Goal: Task Accomplishment & Management: Manage account settings

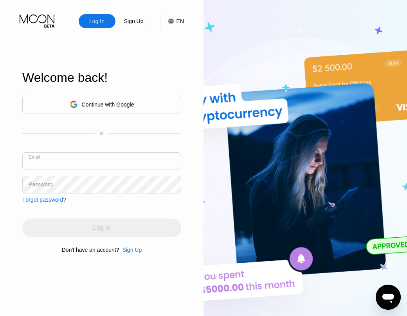
type input "[EMAIL_ADDRESS][DOMAIN_NAME]"
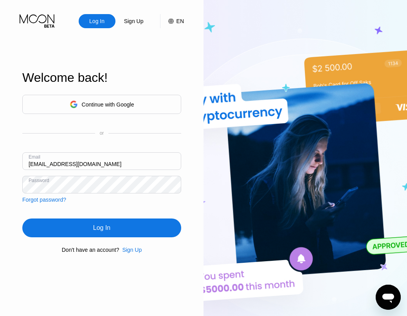
click at [86, 223] on div "Log In" at bounding box center [101, 228] width 159 height 19
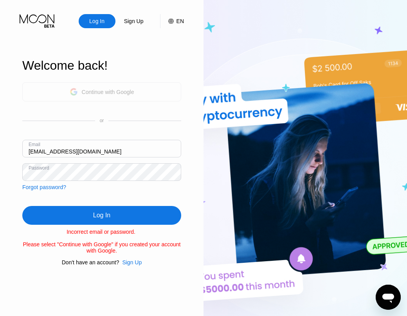
click at [87, 89] on div "Continue with Google" at bounding box center [108, 92] width 53 height 6
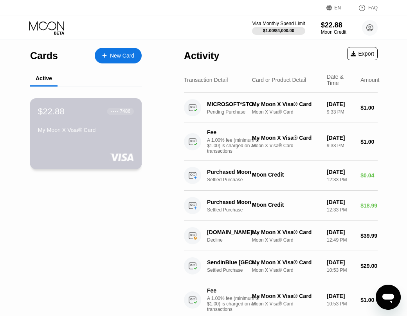
click at [90, 131] on div "My Moon X Visa® Card" at bounding box center [86, 130] width 96 height 6
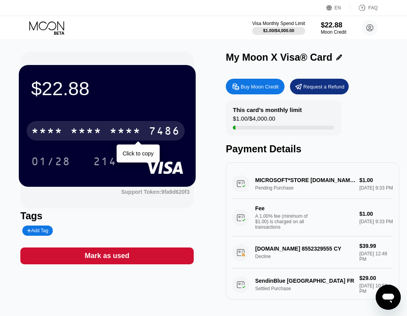
click at [147, 125] on div "* * * * * * * * * * * * 7486" at bounding box center [106, 131] width 158 height 20
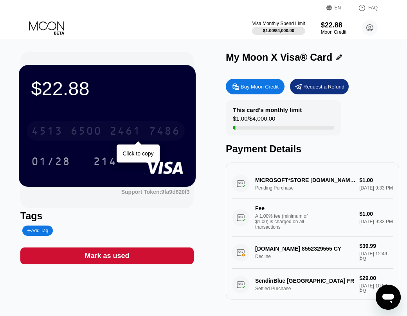
click at [114, 130] on div "2461" at bounding box center [125, 132] width 31 height 13
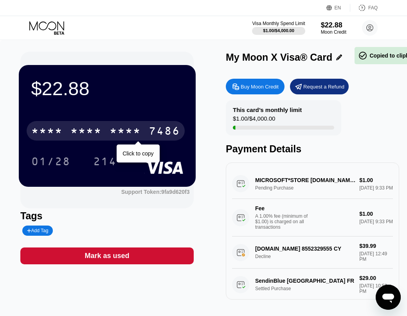
click at [114, 130] on div "* * * *" at bounding box center [125, 132] width 31 height 13
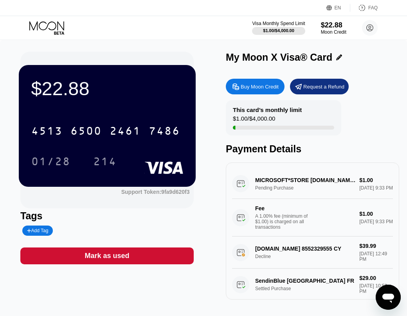
click at [52, 164] on div "01/28" at bounding box center [50, 162] width 39 height 13
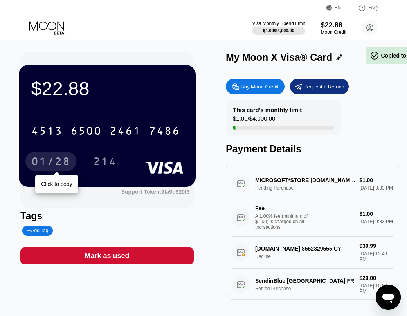
click at [52, 164] on div "01/28" at bounding box center [50, 162] width 39 height 13
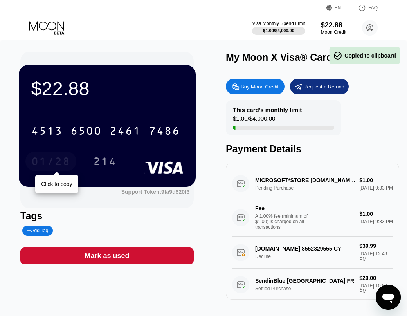
click at [52, 164] on div "01/28" at bounding box center [50, 162] width 39 height 13
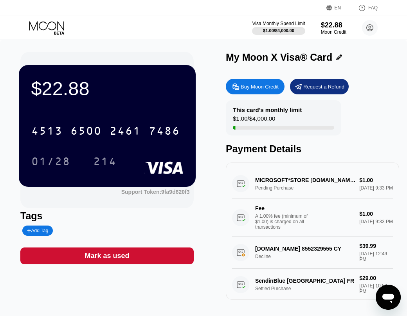
click at [112, 161] on div "214" at bounding box center [105, 162] width 24 height 13
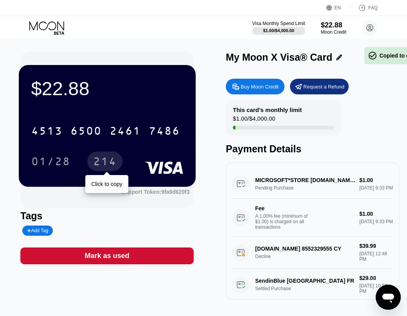
click at [112, 161] on div "214" at bounding box center [105, 162] width 24 height 13
